Goal: Transaction & Acquisition: Download file/media

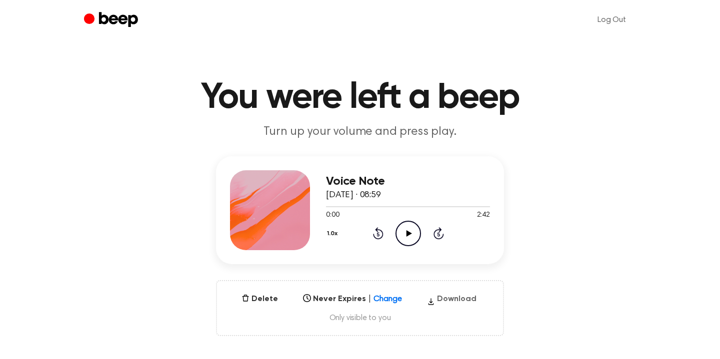
click at [438, 294] on button "Download" at bounding box center [451, 301] width 57 height 16
click at [455, 305] on button "Download" at bounding box center [451, 301] width 57 height 16
click at [448, 295] on button "Download" at bounding box center [451, 301] width 57 height 16
click at [445, 303] on button "Download" at bounding box center [451, 301] width 57 height 16
